Goal: Task Accomplishment & Management: Manage account settings

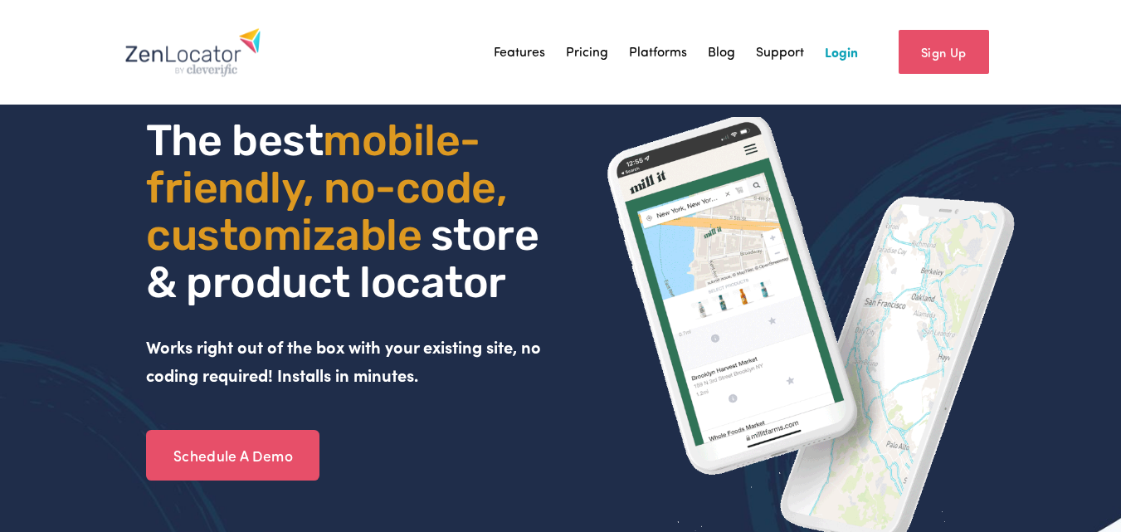
click at [835, 51] on link "Login" at bounding box center [841, 52] width 33 height 25
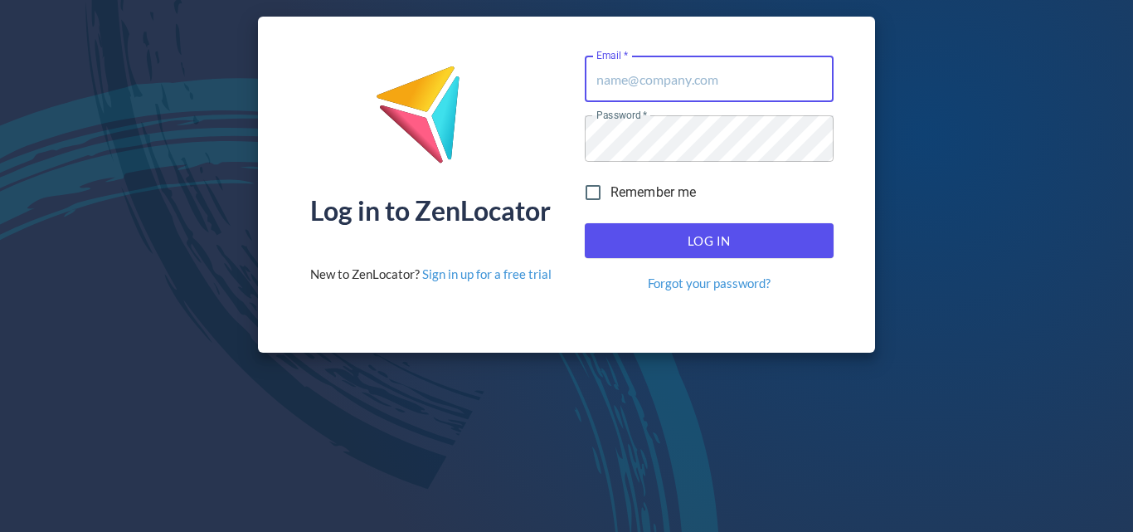
type input "[PERSON_NAME][EMAIL_ADDRESS][DOMAIN_NAME]"
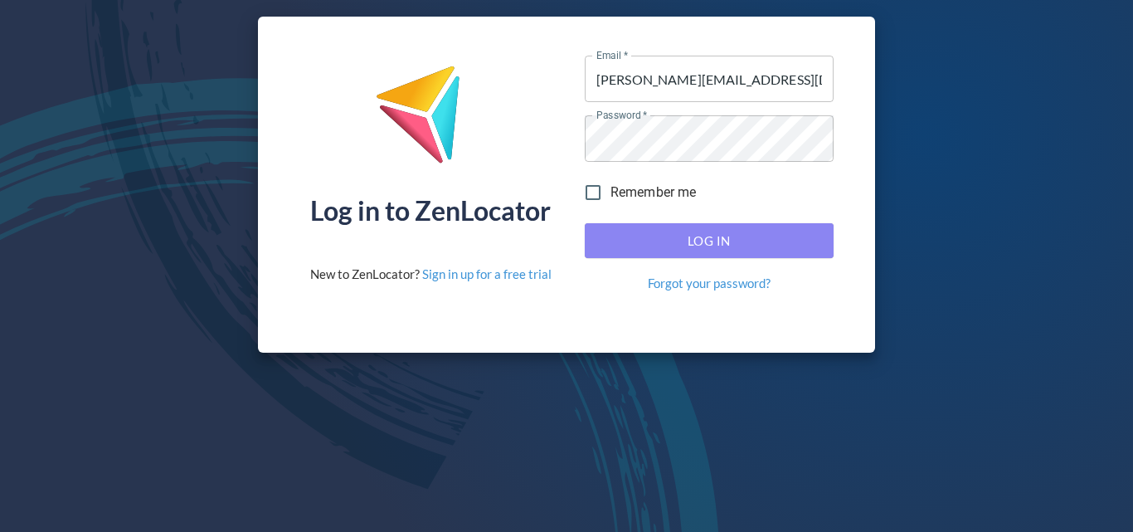
click at [714, 236] on span "Log In" at bounding box center [709, 241] width 212 height 22
